Goal: Information Seeking & Learning: Learn about a topic

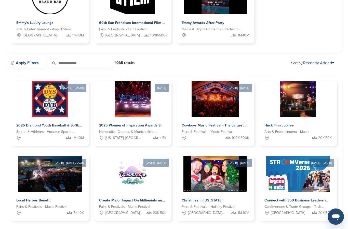
scroll to position [94, 0]
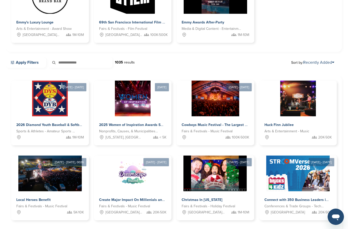
click at [49, 106] on img at bounding box center [50, 99] width 36 height 36
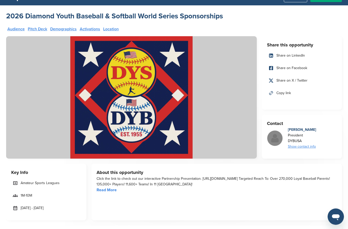
scroll to position [11, 0]
click at [101, 190] on link "Read More" at bounding box center [107, 189] width 20 height 5
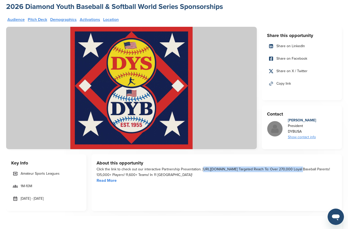
click at [144, 189] on div "About this opportunity Click the link to check out our interactive Partnership …" at bounding box center [217, 182] width 251 height 57
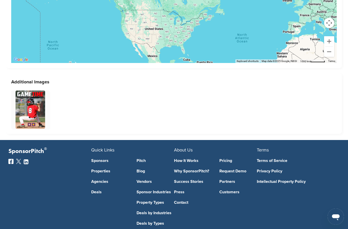
scroll to position [1075, 0]
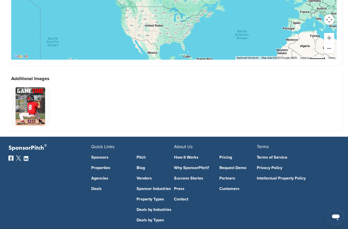
click at [27, 114] on img at bounding box center [31, 106] width 30 height 38
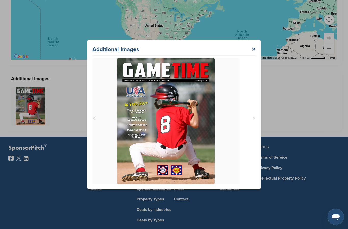
click at [67, 213] on div "Additional Images ×" at bounding box center [174, 114] width 348 height 229
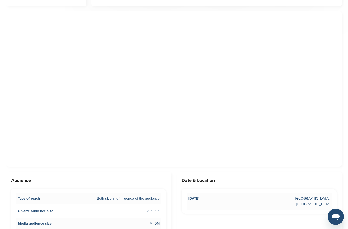
scroll to position [224, 0]
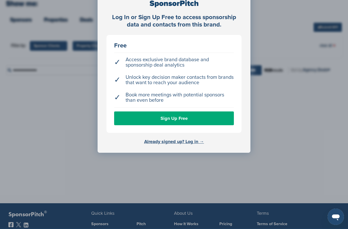
click at [61, 151] on div "Log In or Sign Up Free to access sponsorship data and contacts from this brand.…" at bounding box center [174, 101] width 348 height 254
click at [172, 140] on link "Already signed up? Log in →" at bounding box center [174, 142] width 60 height 6
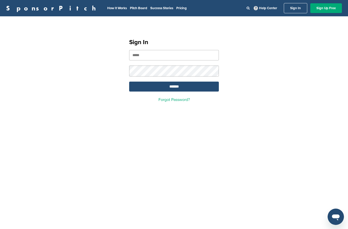
click at [136, 56] on input "email" at bounding box center [174, 55] width 90 height 10
click at [184, 57] on input "email" at bounding box center [174, 55] width 90 height 10
type input "**********"
click at [174, 87] on input "*******" at bounding box center [174, 87] width 90 height 10
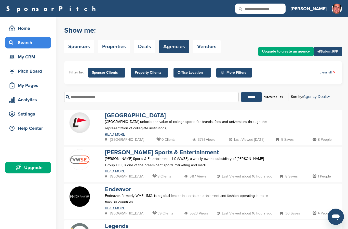
click at [17, 74] on div "Pitch Board" at bounding box center [29, 71] width 43 height 9
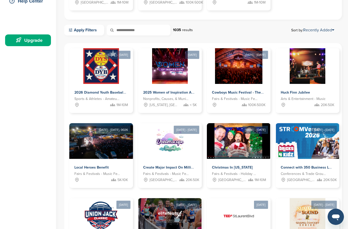
scroll to position [126, 0]
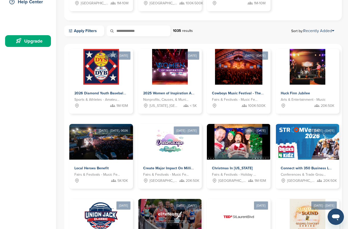
click at [94, 152] on img at bounding box center [100, 142] width 63 height 36
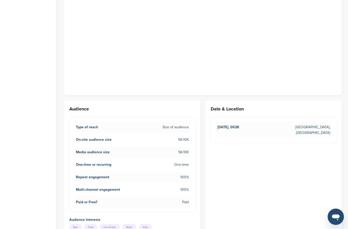
scroll to position [290, 0]
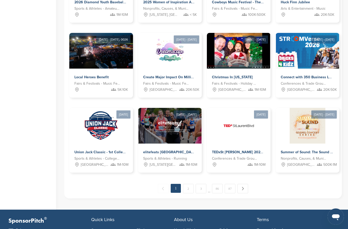
scroll to position [217, 0]
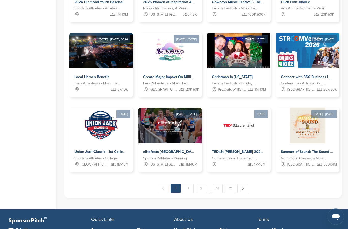
click at [189, 189] on link "2" at bounding box center [188, 188] width 11 height 9
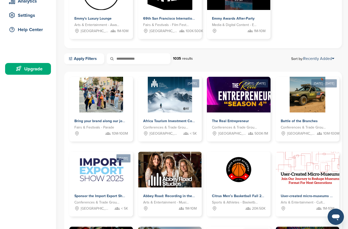
click at [99, 106] on img at bounding box center [101, 95] width 44 height 36
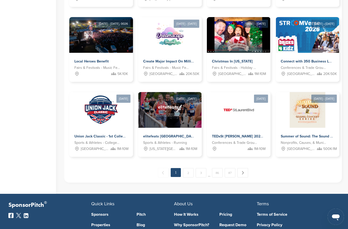
scroll to position [250, 0]
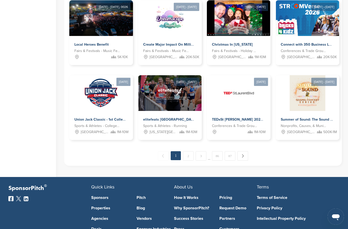
click at [201, 157] on link "3" at bounding box center [201, 155] width 11 height 9
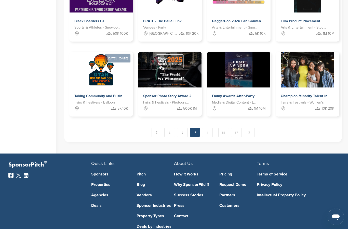
scroll to position [297, 0]
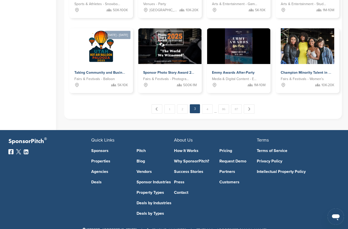
click at [208, 113] on link "4" at bounding box center [207, 109] width 11 height 9
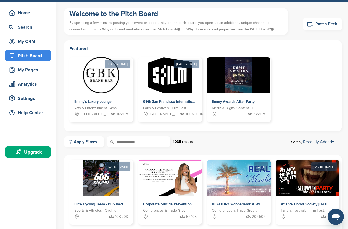
scroll to position [16, 0]
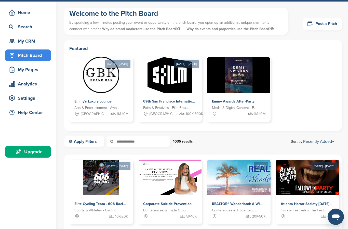
click at [92, 142] on link "Apply Filters" at bounding box center [84, 141] width 40 height 11
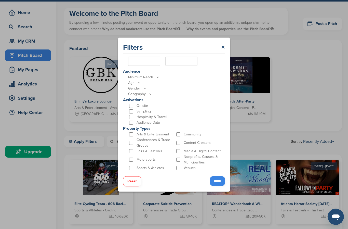
scroll to position [121, 0]
click at [211, 181] on input "*****" at bounding box center [217, 181] width 15 height 10
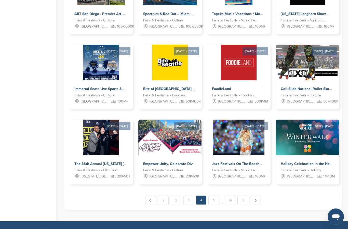
scroll to position [213, 0]
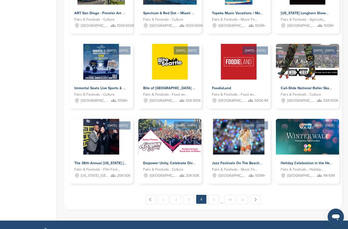
click at [159, 74] on img at bounding box center [170, 62] width 36 height 36
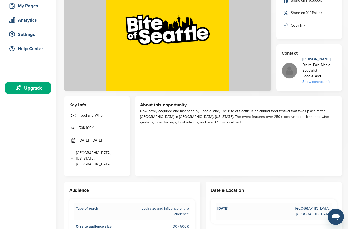
scroll to position [79, 0]
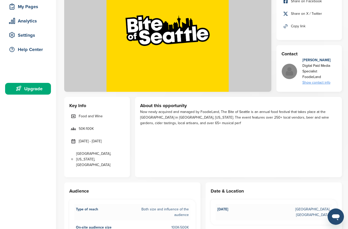
click at [308, 82] on div "Show contact info" at bounding box center [320, 83] width 35 height 6
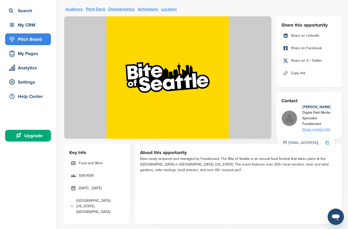
scroll to position [0, 0]
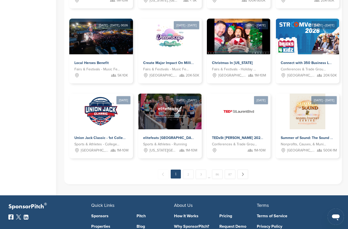
click at [231, 42] on img at bounding box center [239, 37] width 64 height 36
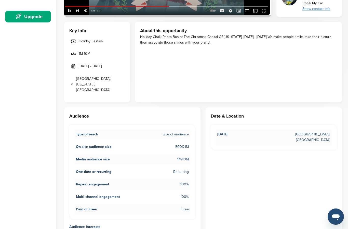
scroll to position [151, 0]
click at [81, 169] on span "One-time or recurring" at bounding box center [93, 172] width 35 height 6
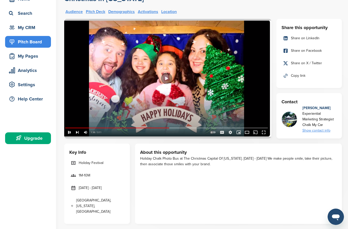
scroll to position [29, 0]
click at [165, 79] on img at bounding box center [167, 79] width 207 height 120
click at [167, 81] on img at bounding box center [167, 79] width 207 height 120
click at [166, 79] on img at bounding box center [167, 79] width 207 height 120
click at [69, 135] on img at bounding box center [167, 79] width 207 height 120
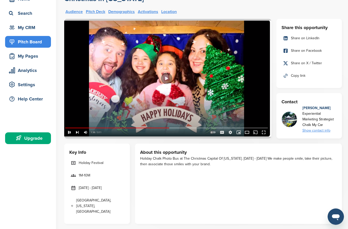
click at [68, 132] on img at bounding box center [167, 79] width 207 height 120
click at [167, 77] on img at bounding box center [167, 79] width 207 height 120
click at [167, 78] on img at bounding box center [167, 79] width 207 height 120
click at [265, 133] on img at bounding box center [167, 79] width 207 height 120
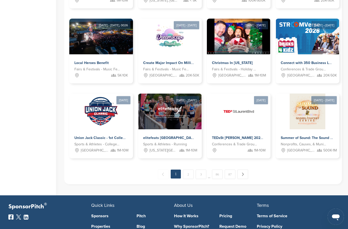
click at [188, 175] on link "2" at bounding box center [188, 174] width 11 height 9
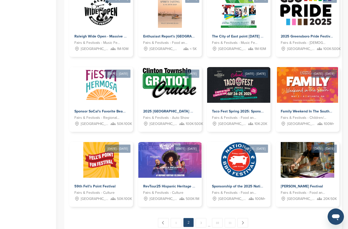
scroll to position [183, 0]
click at [232, 171] on img at bounding box center [239, 160] width 36 height 36
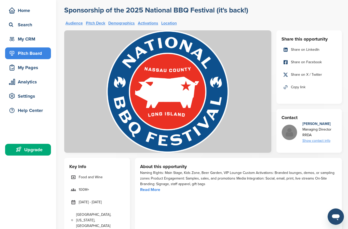
scroll to position [18, 0]
click at [142, 189] on link "Read More" at bounding box center [150, 189] width 20 height 5
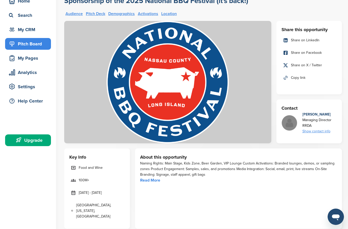
click at [93, 12] on link "Pitch Deck" at bounding box center [95, 14] width 19 height 4
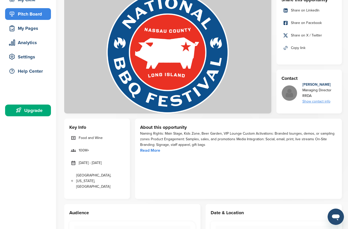
scroll to position [0, 0]
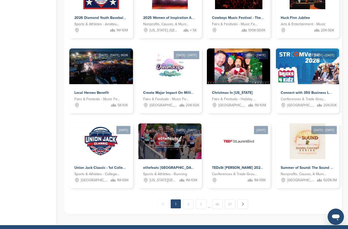
click at [190, 205] on link "2" at bounding box center [188, 203] width 11 height 9
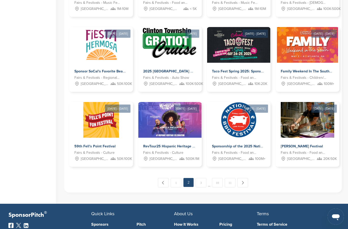
scroll to position [224, 0]
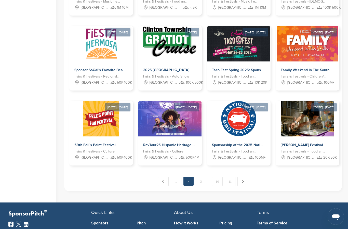
click at [202, 183] on link "3" at bounding box center [201, 181] width 11 height 9
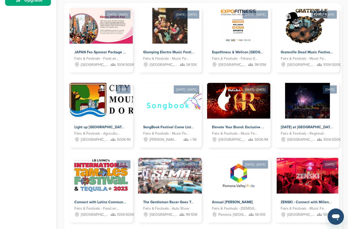
scroll to position [167, 0]
click at [88, 116] on img at bounding box center [107, 101] width 76 height 36
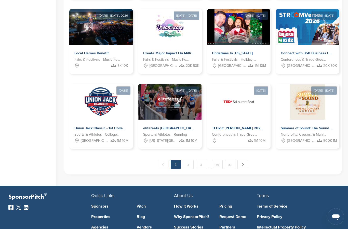
click at [202, 165] on link "3" at bounding box center [201, 164] width 11 height 9
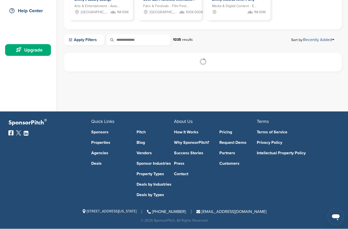
scroll to position [99, 0]
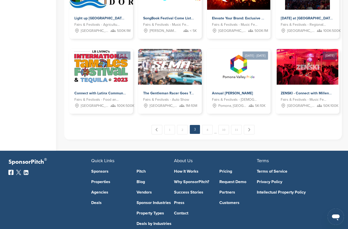
click at [213, 131] on link "4" at bounding box center [207, 129] width 11 height 9
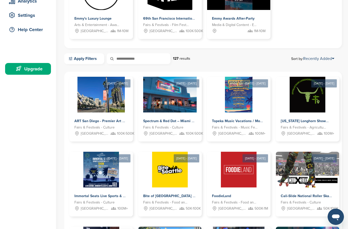
click at [234, 183] on img at bounding box center [239, 170] width 36 height 36
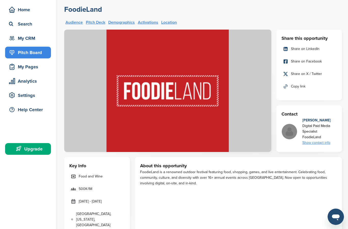
scroll to position [5, 0]
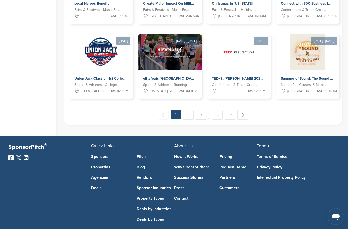
click at [201, 112] on link "3" at bounding box center [201, 114] width 11 height 9
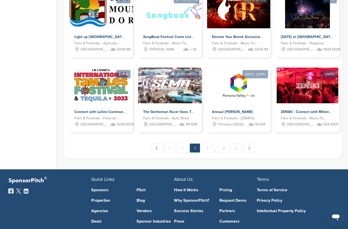
click at [208, 149] on link "4" at bounding box center [207, 148] width 11 height 9
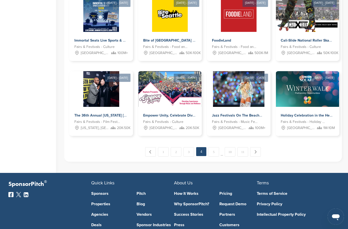
scroll to position [254, 0]
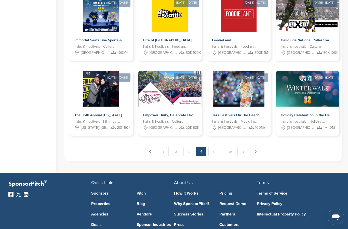
click at [213, 154] on link "5" at bounding box center [214, 151] width 11 height 9
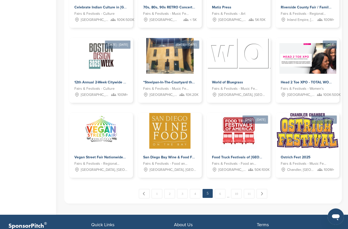
scroll to position [212, 0]
click at [220, 196] on link "6" at bounding box center [220, 193] width 11 height 9
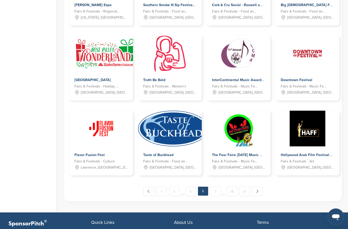
scroll to position [215, 0]
click at [217, 192] on link "7" at bounding box center [215, 191] width 11 height 9
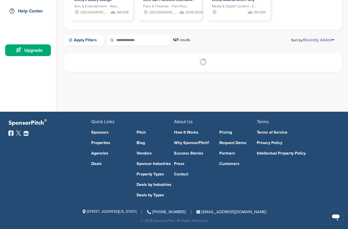
scroll to position [99, 0]
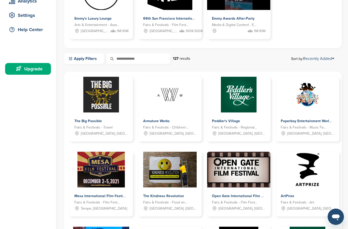
click at [228, 106] on img at bounding box center [239, 95] width 36 height 36
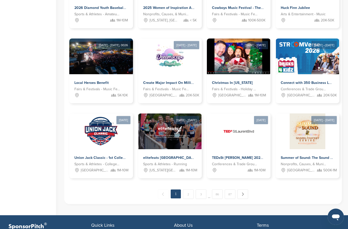
click at [206, 195] on link "3" at bounding box center [201, 193] width 11 height 9
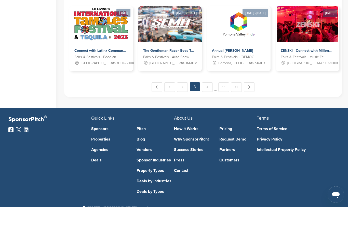
scroll to position [297, 0]
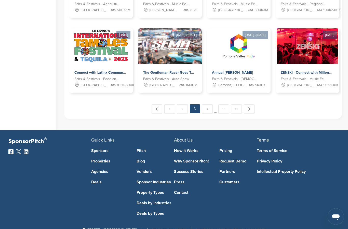
click at [208, 110] on link "4" at bounding box center [207, 109] width 11 height 9
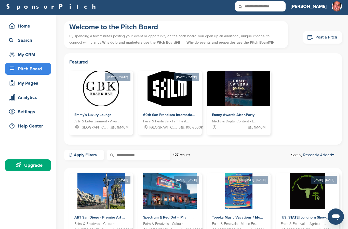
scroll to position [0, 0]
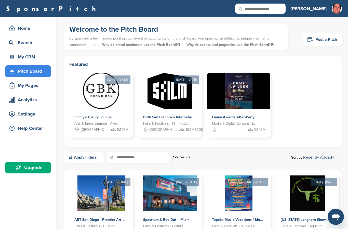
click at [253, 12] on icon at bounding box center [243, 9] width 17 height 11
click at [280, 9] on input "text" at bounding box center [260, 9] width 50 height 10
type input "**********"
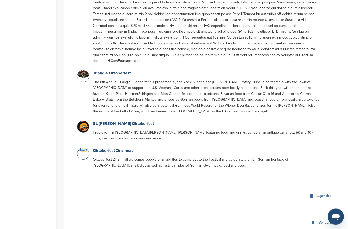
scroll to position [388, 0]
click at [108, 148] on link "Oktoberfest Zinzinnati" at bounding box center [113, 150] width 41 height 5
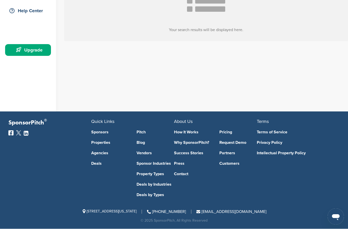
scroll to position [118, 0]
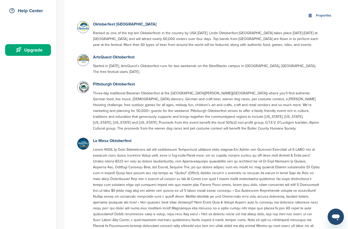
click at [97, 26] on link "Oktoberfest [GEOGRAPHIC_DATA]" at bounding box center [124, 24] width 63 height 5
click at [99, 82] on link "Pittsburgh Oktoberfest" at bounding box center [114, 84] width 42 height 5
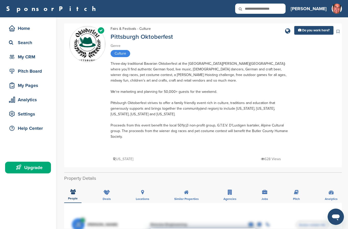
click at [85, 48] on img at bounding box center [88, 44] width 36 height 35
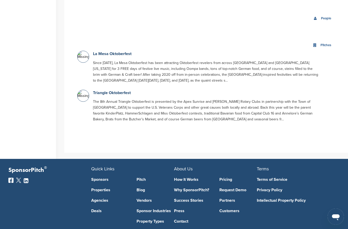
scroll to position [619, 0]
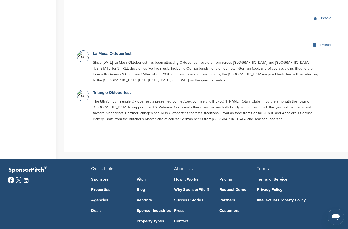
click at [98, 90] on link "Triangle Oktoberfest" at bounding box center [112, 92] width 38 height 5
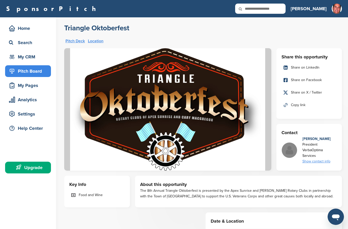
click at [19, 28] on div "Home" at bounding box center [29, 28] width 43 height 9
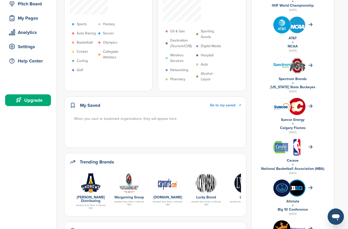
scroll to position [67, 0]
click at [92, 173] on img at bounding box center [90, 183] width 21 height 21
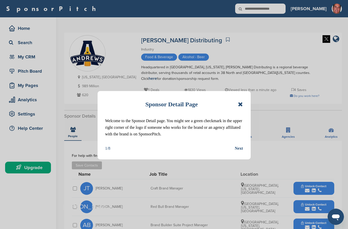
click at [240, 106] on icon at bounding box center [240, 104] width 5 height 6
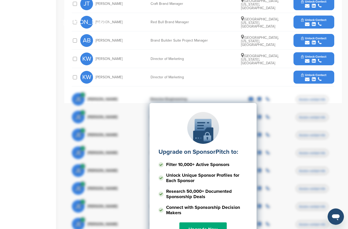
scroll to position [387, 0]
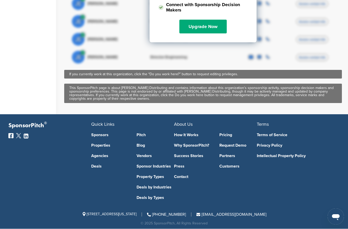
click at [94, 154] on link "Agencies" at bounding box center [110, 156] width 38 height 4
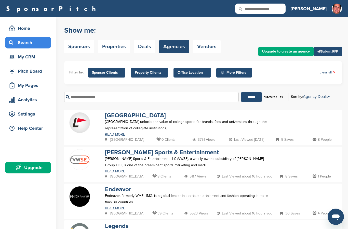
click at [187, 72] on span "Office Location" at bounding box center [192, 73] width 29 height 6
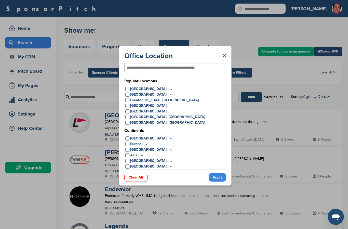
click at [223, 57] on link "×" at bounding box center [225, 55] width 4 height 9
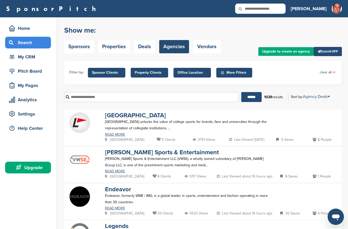
click at [87, 98] on input "text" at bounding box center [151, 97] width 175 height 10
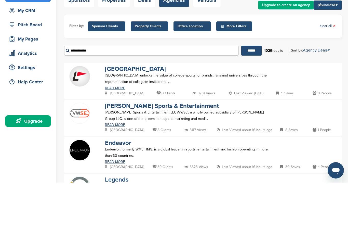
type input "**********"
click at [246, 92] on input "******" at bounding box center [251, 97] width 20 height 10
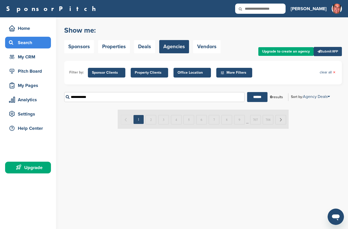
click at [143, 74] on span "Property Clients" at bounding box center [149, 73] width 29 height 6
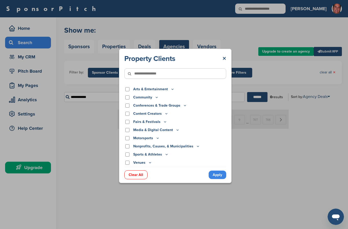
click at [225, 59] on link "×" at bounding box center [225, 58] width 4 height 9
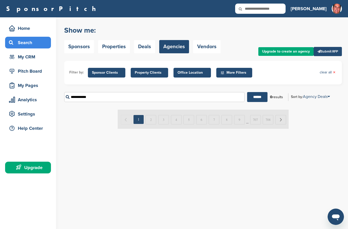
click at [208, 47] on link "Vendors" at bounding box center [207, 46] width 28 height 13
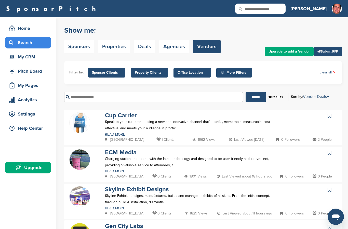
click at [176, 99] on input "text" at bounding box center [153, 97] width 179 height 10
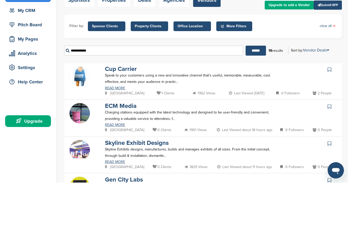
type input "**********"
click at [252, 92] on input "******" at bounding box center [256, 97] width 20 height 10
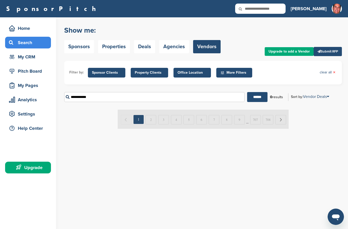
click at [98, 73] on span "Sponsor Clients" at bounding box center [106, 73] width 29 height 6
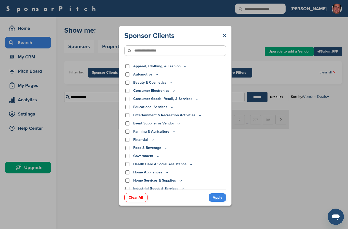
click at [220, 31] on div "Sponsor Clients ×" at bounding box center [175, 35] width 102 height 9
click at [223, 31] on link "×" at bounding box center [225, 35] width 4 height 9
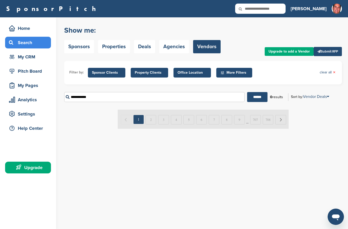
click at [77, 48] on link "Sponsors" at bounding box center [79, 46] width 30 height 13
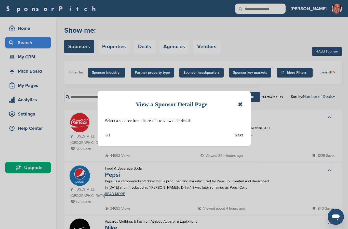
click at [239, 107] on icon at bounding box center [240, 104] width 5 height 6
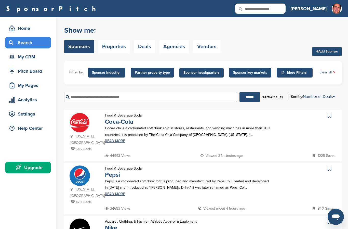
click at [114, 47] on link "Properties" at bounding box center [114, 46] width 32 height 13
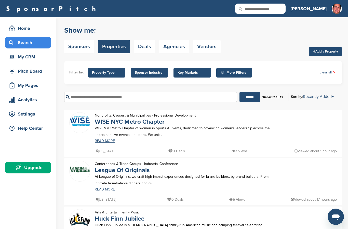
click at [84, 100] on input "text" at bounding box center [150, 97] width 173 height 10
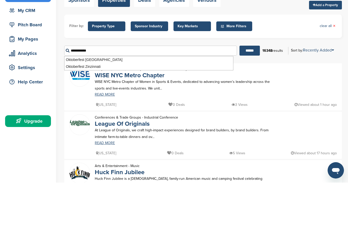
type input "**********"
click at [244, 92] on input "******" at bounding box center [250, 97] width 20 height 10
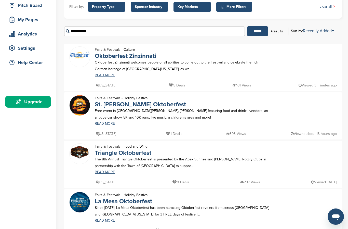
scroll to position [66, 0]
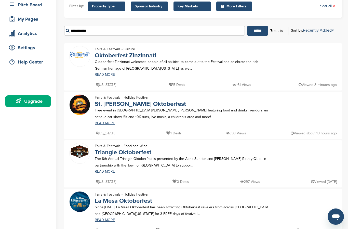
click at [99, 104] on link "St. Charles Oktoberfest" at bounding box center [140, 103] width 91 height 7
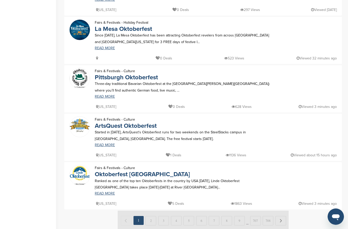
scroll to position [238, 0]
click at [100, 144] on link "READ MORE" at bounding box center [182, 145] width 175 height 4
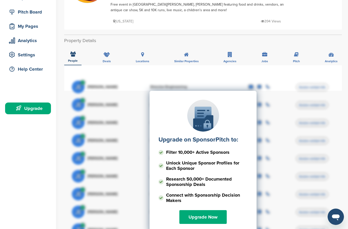
scroll to position [34, 0]
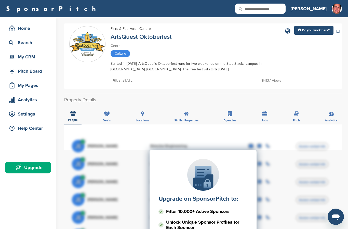
click at [112, 36] on link "ArtsQuest Oktoberfest" at bounding box center [141, 36] width 61 height 7
